Goal: Information Seeking & Learning: Learn about a topic

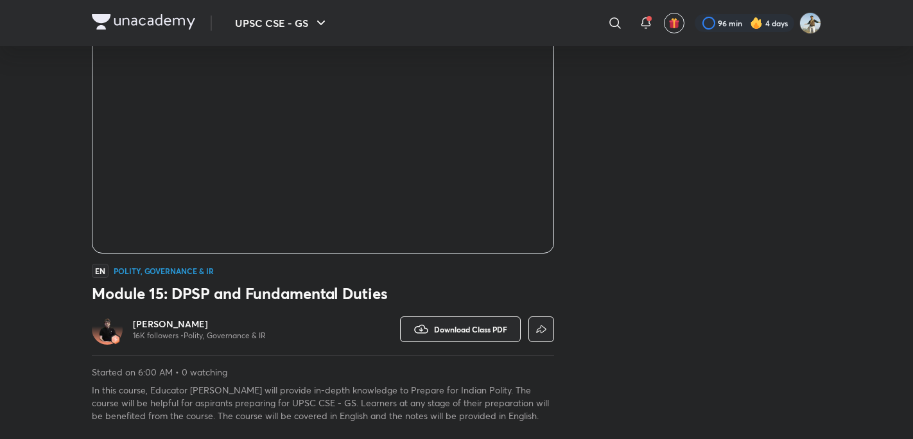
scroll to position [146, 0]
